Goal: Navigation & Orientation: Find specific page/section

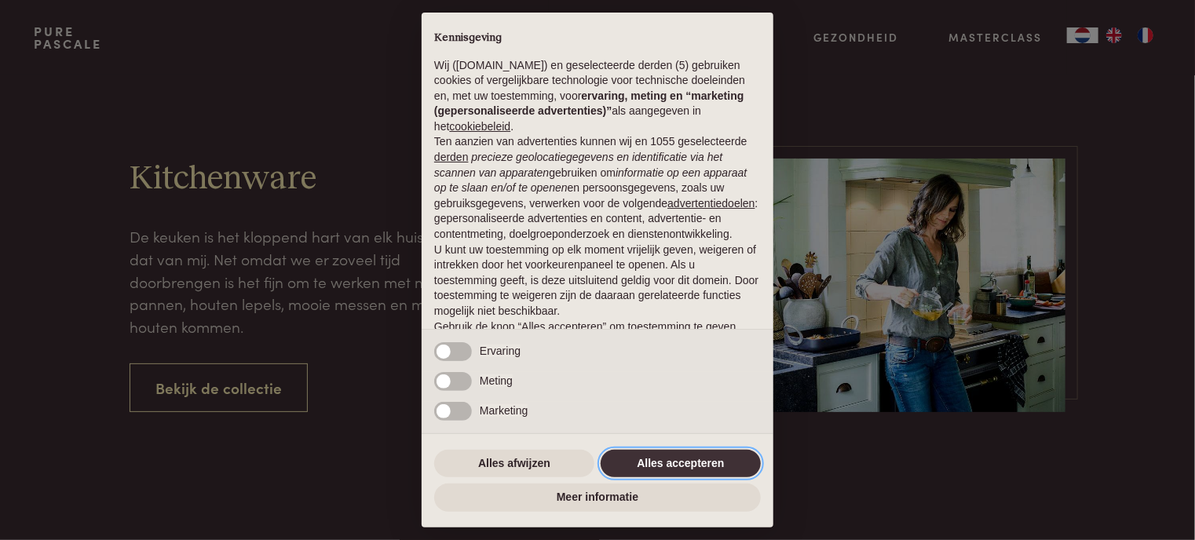
click at [700, 466] on button "Alles accepteren" at bounding box center [681, 464] width 160 height 28
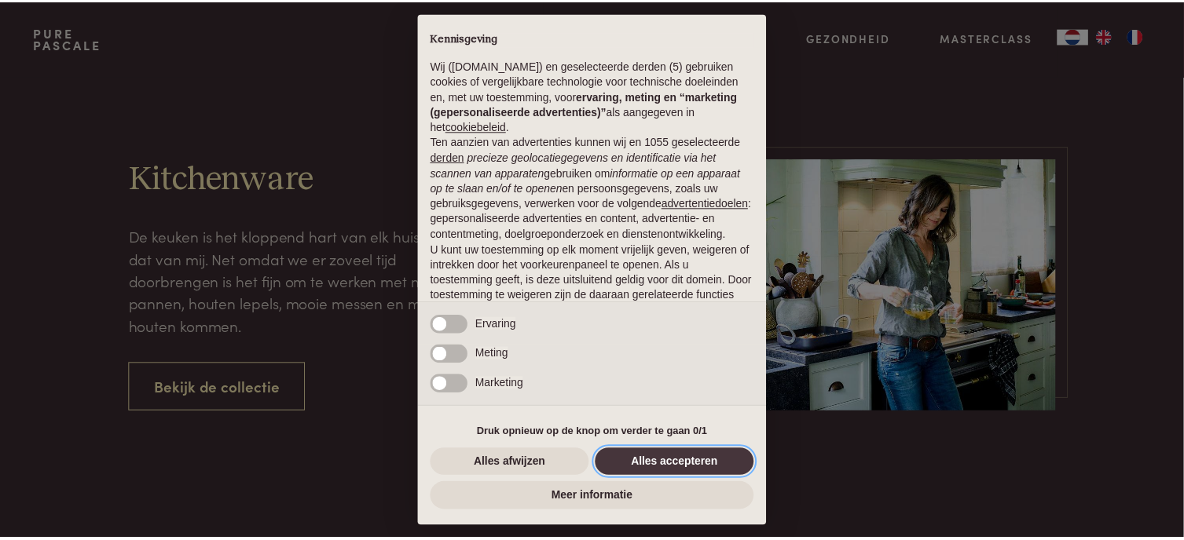
scroll to position [91, 0]
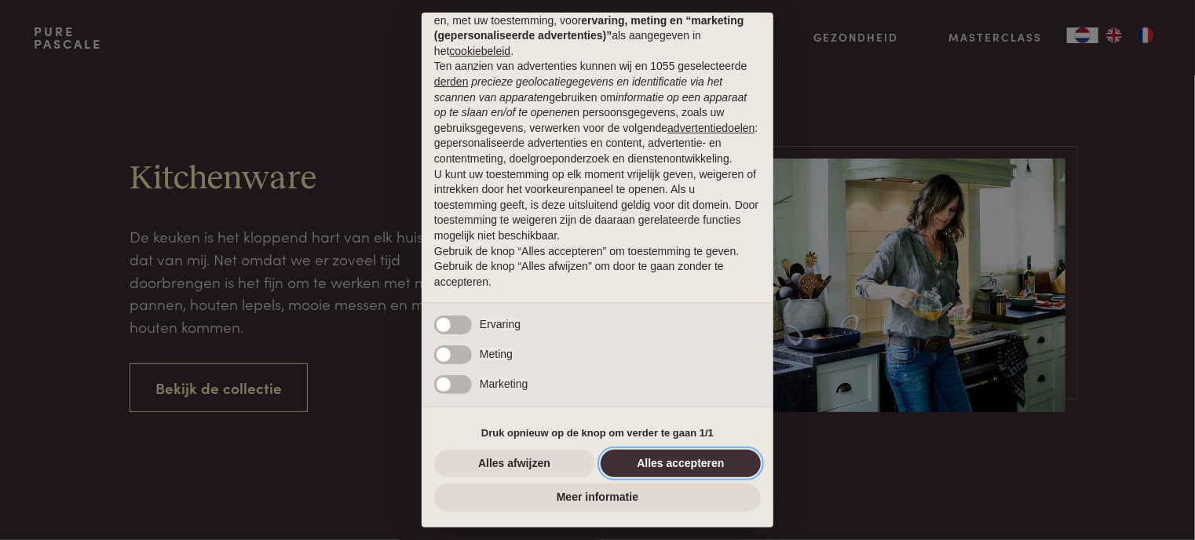
click at [693, 461] on button "Alles accepteren" at bounding box center [681, 464] width 160 height 28
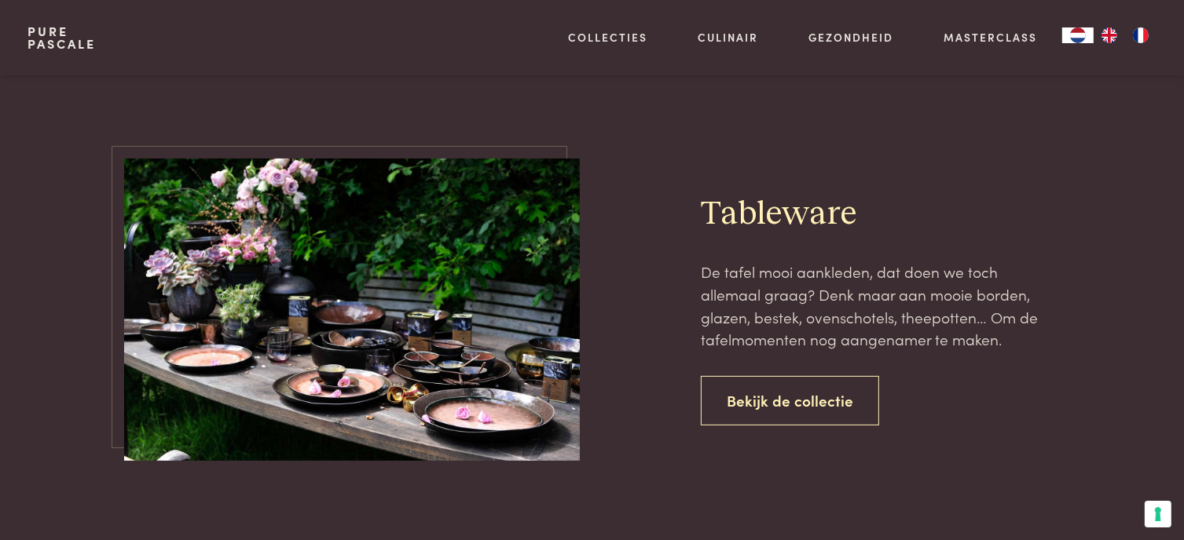
scroll to position [0, 0]
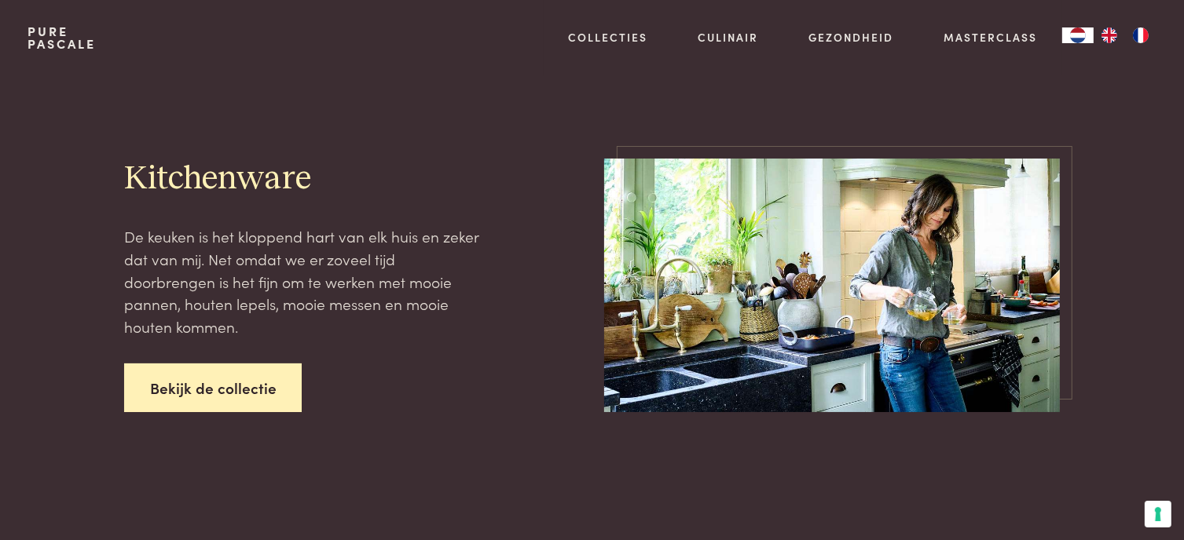
click at [204, 375] on link "Bekijk de collectie" at bounding box center [213, 388] width 178 height 49
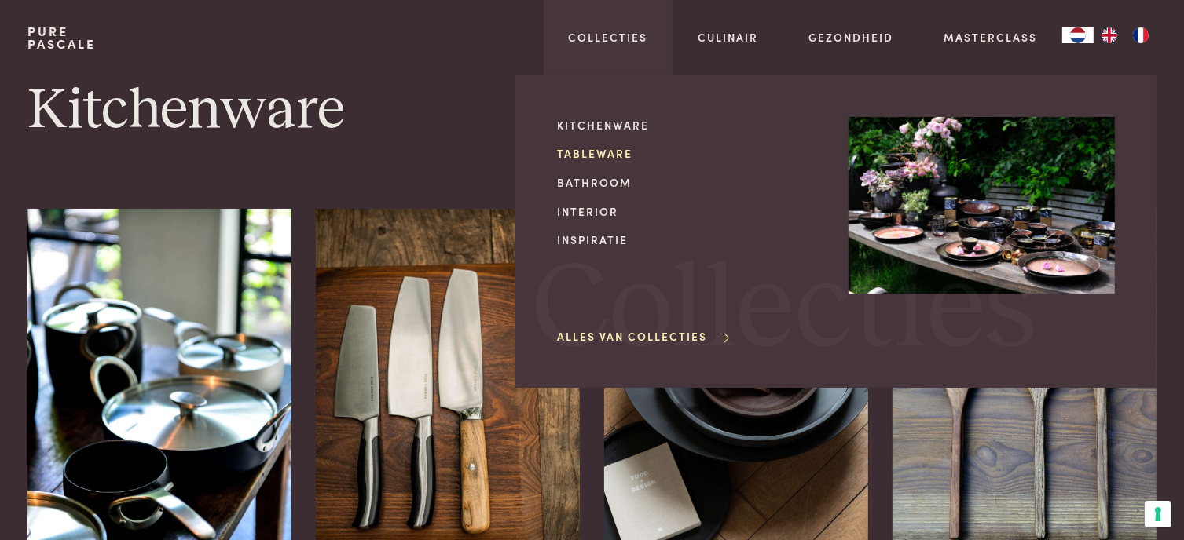
click at [596, 151] on link "Tableware" at bounding box center [690, 153] width 266 height 16
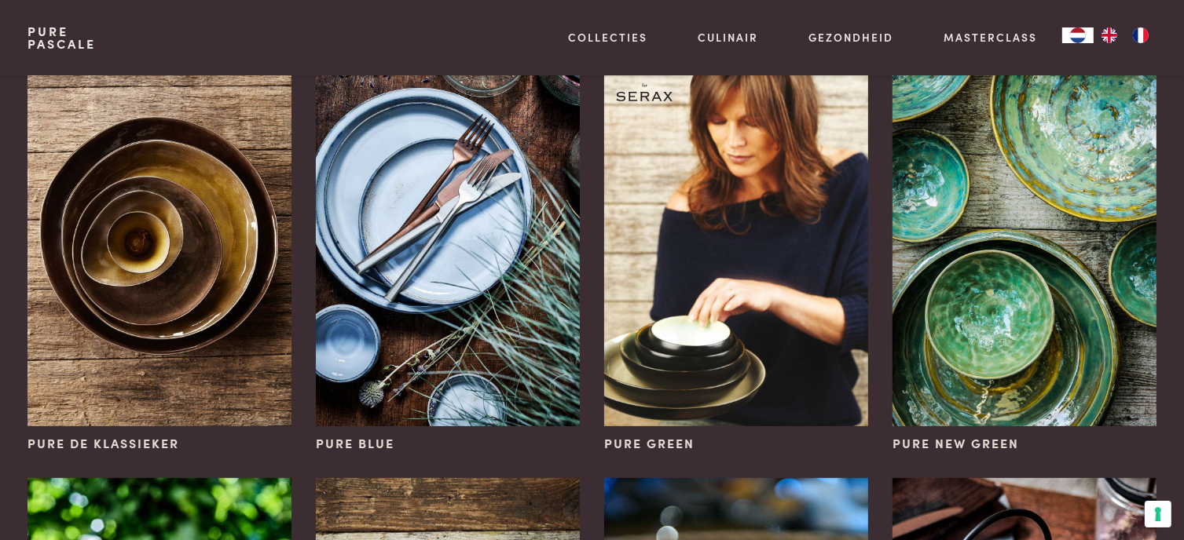
scroll to position [157, 0]
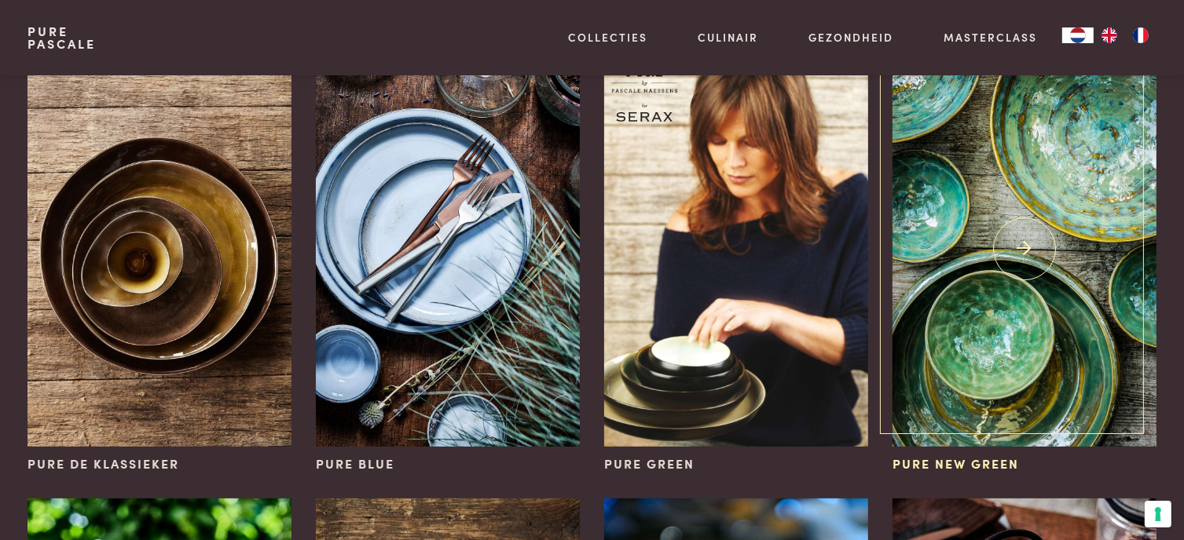
click at [974, 462] on span "Pure New Green" at bounding box center [955, 464] width 126 height 19
